Goal: Task Accomplishment & Management: Use online tool/utility

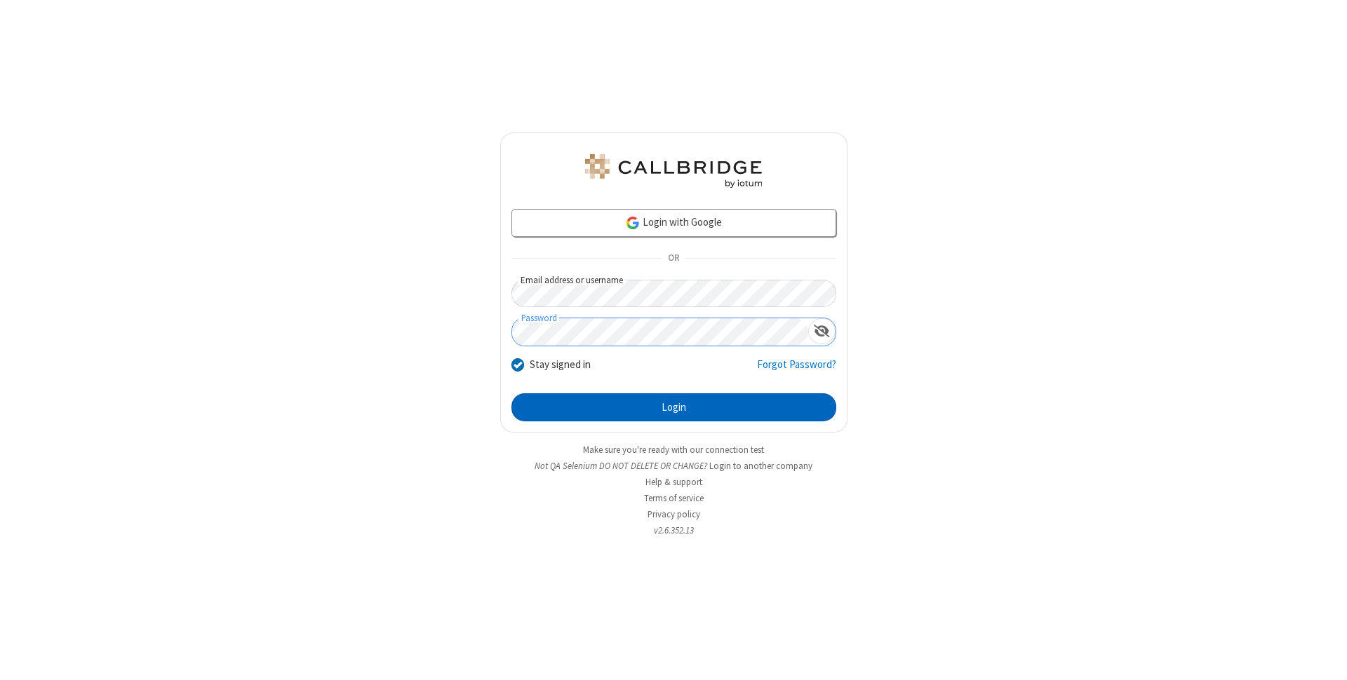
click at [673, 408] on button "Login" at bounding box center [673, 407] width 325 height 28
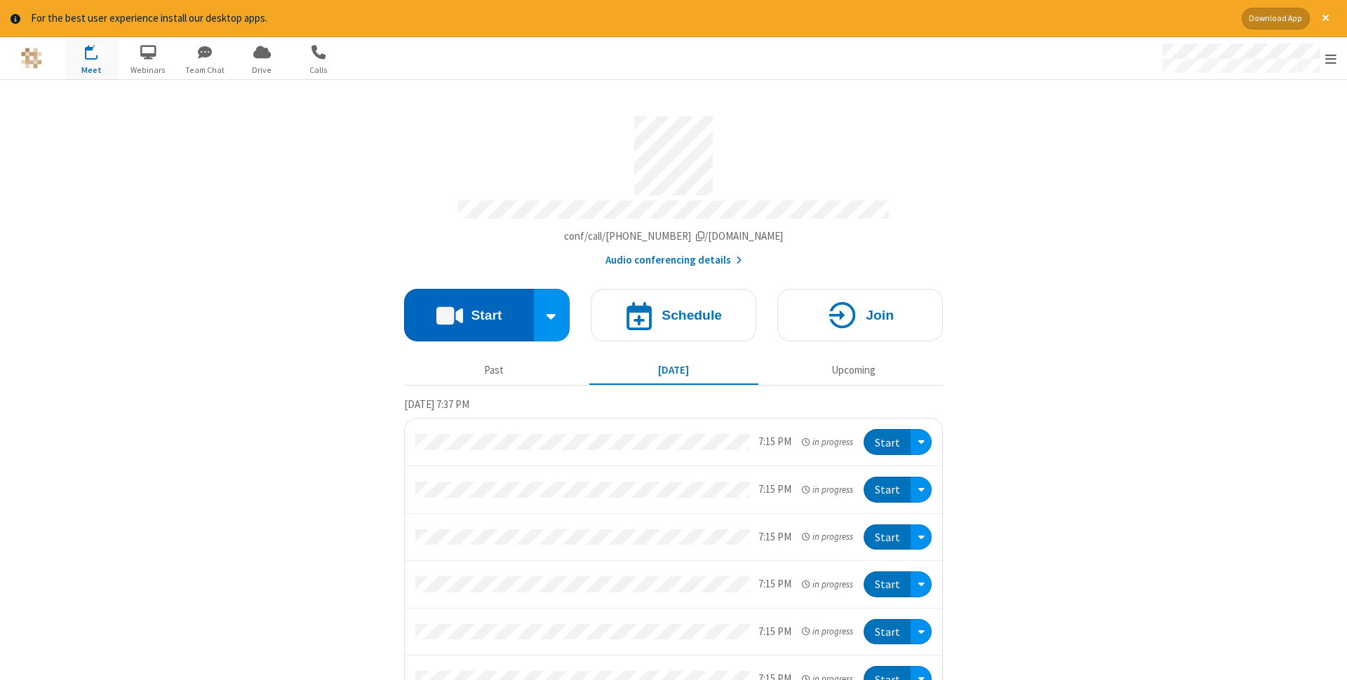
click at [469, 311] on button "Start" at bounding box center [469, 315] width 130 height 53
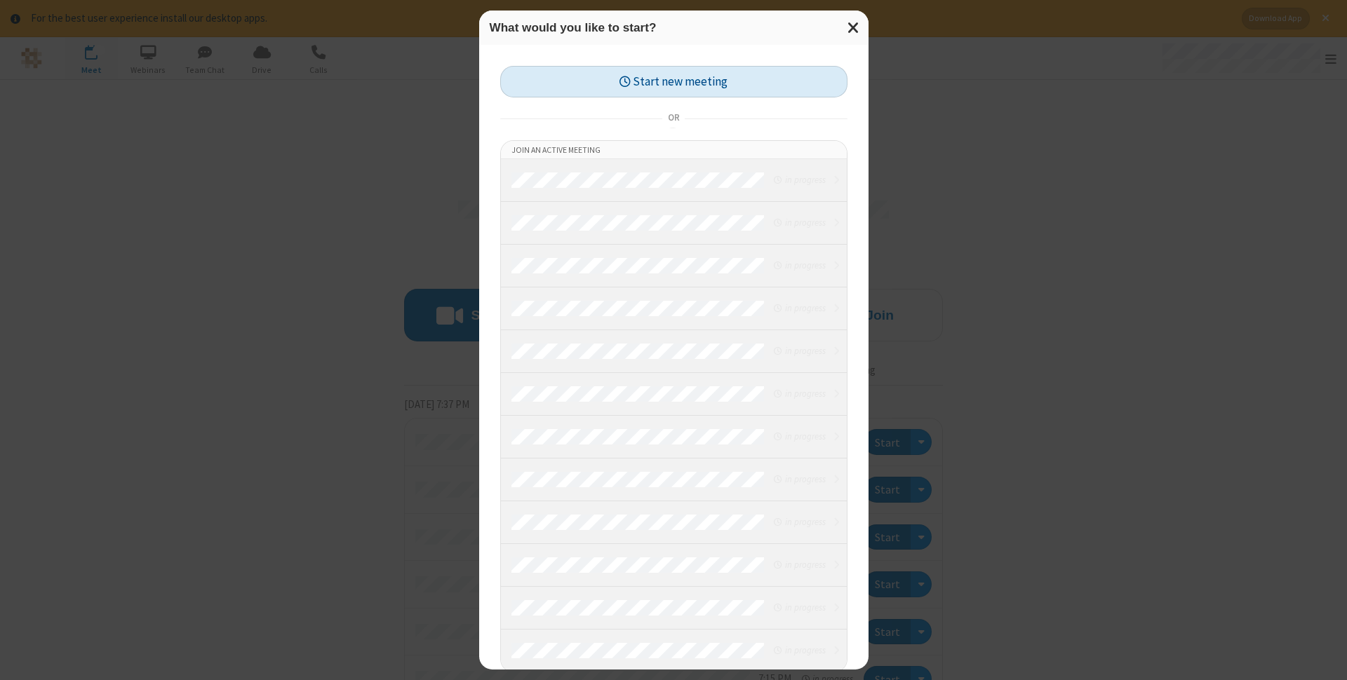
click at [673, 81] on button "Start new meeting" at bounding box center [673, 82] width 347 height 32
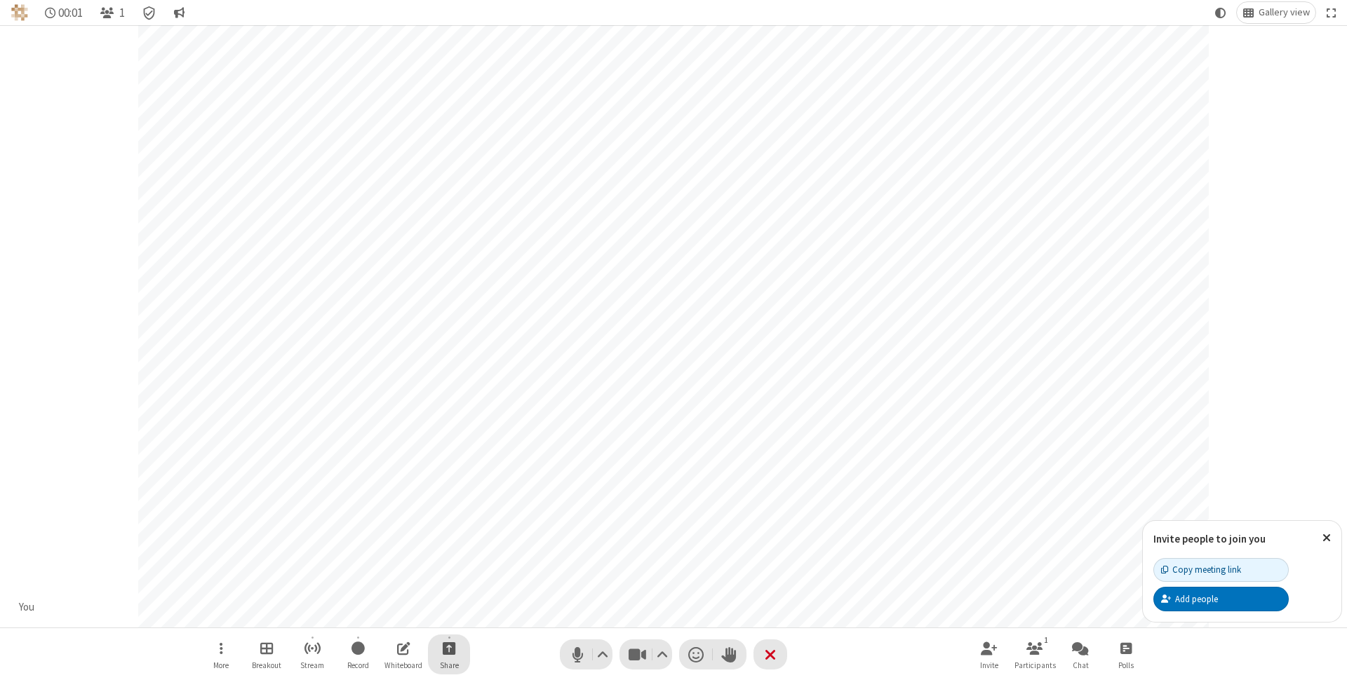
click at [448, 648] on span "Start sharing" at bounding box center [449, 649] width 13 height 18
click at [448, 563] on span "Share additional camera" at bounding box center [457, 566] width 104 height 12
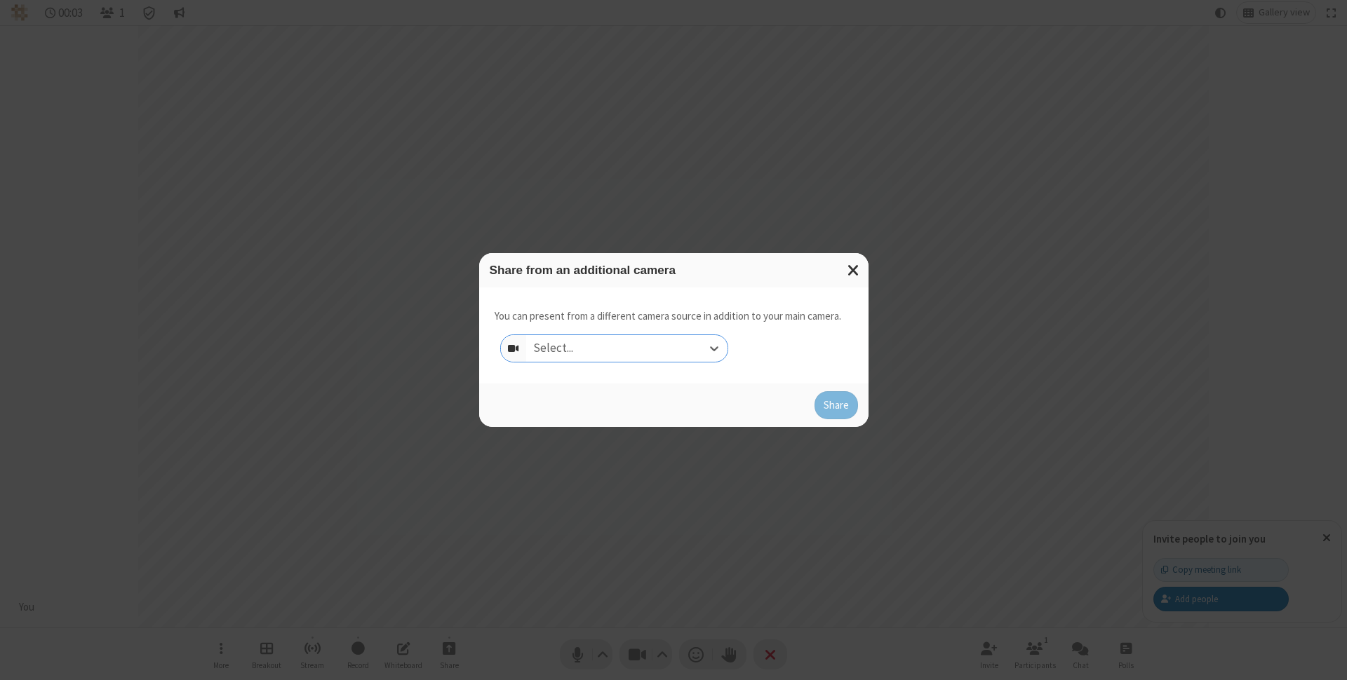
click at [626, 349] on div "Select..." at bounding box center [626, 348] width 201 height 27
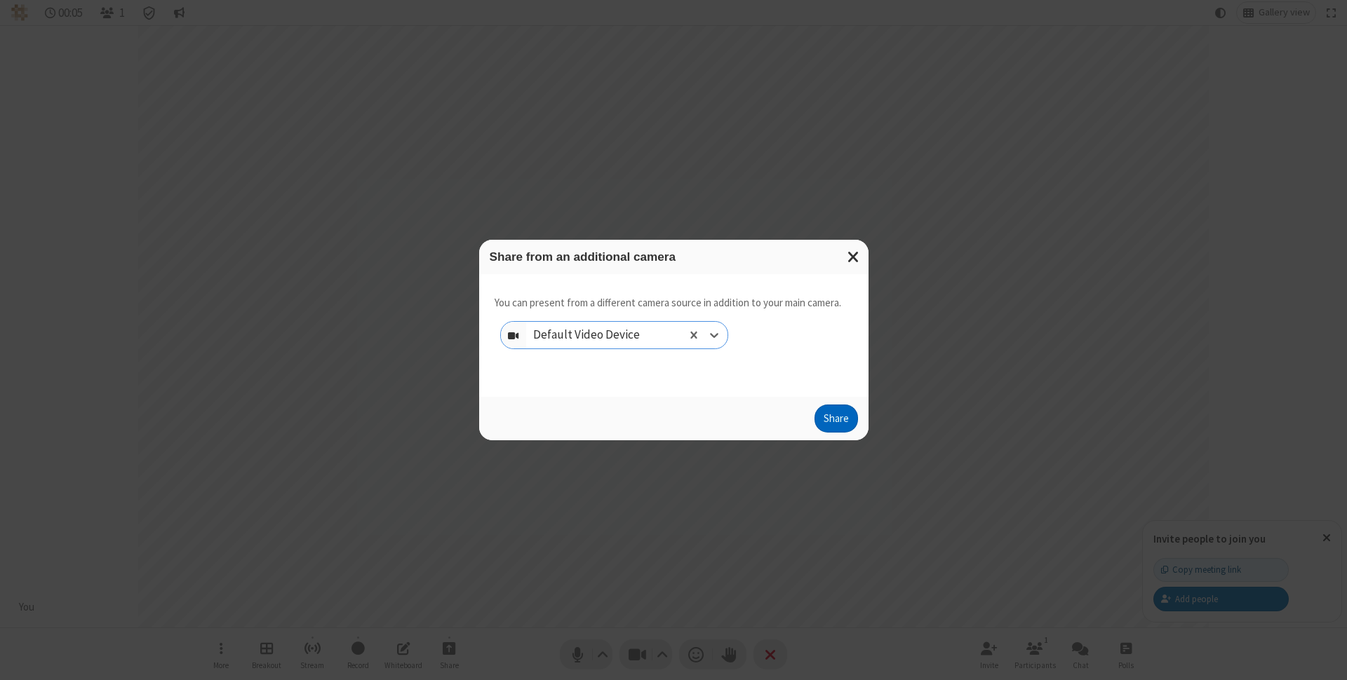
click at [835, 422] on button "Share" at bounding box center [835, 419] width 43 height 28
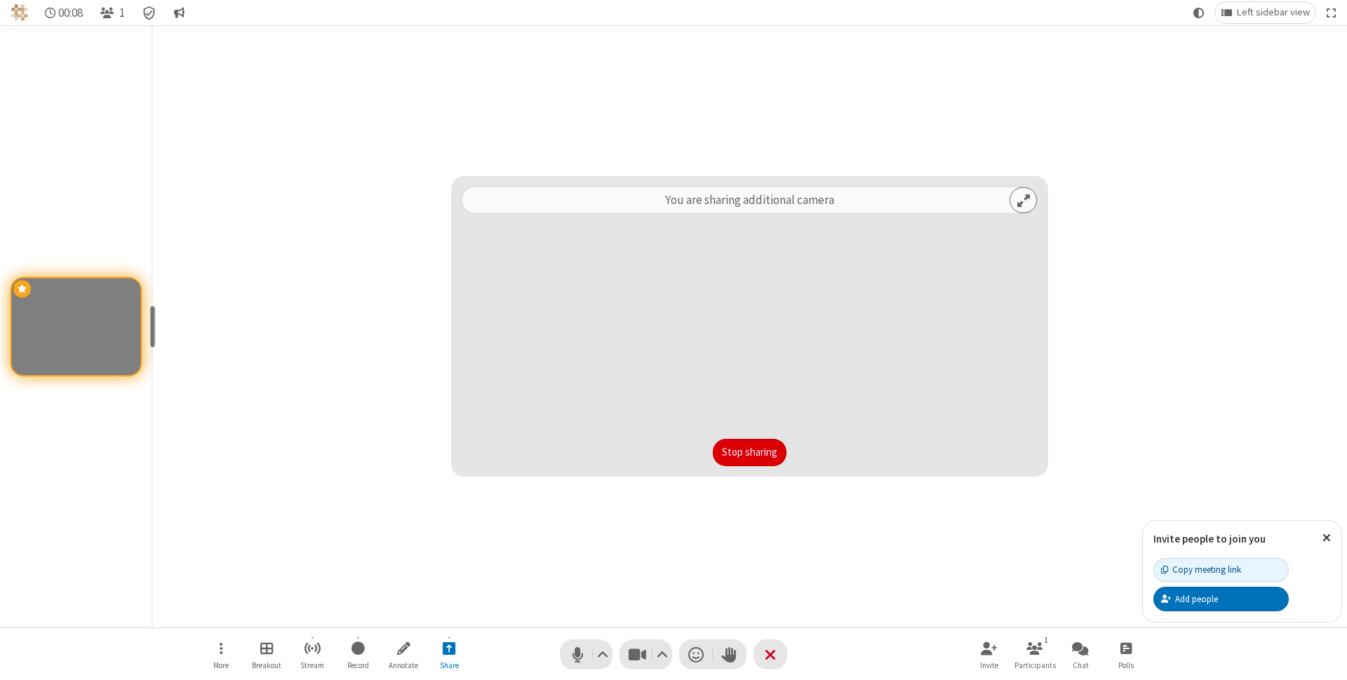
click at [749, 452] on button "Stop sharing" at bounding box center [750, 453] width 74 height 28
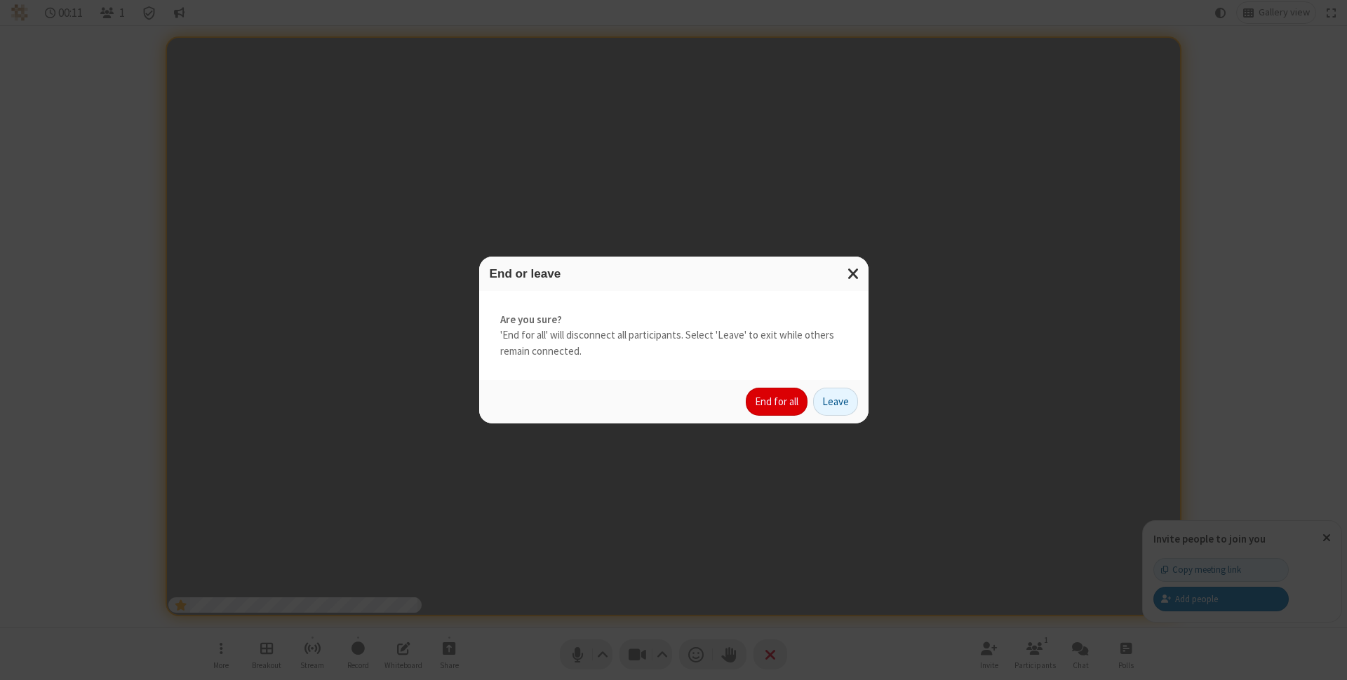
click at [777, 402] on button "End for all" at bounding box center [777, 402] width 62 height 28
